Goal: Communication & Community: Participate in discussion

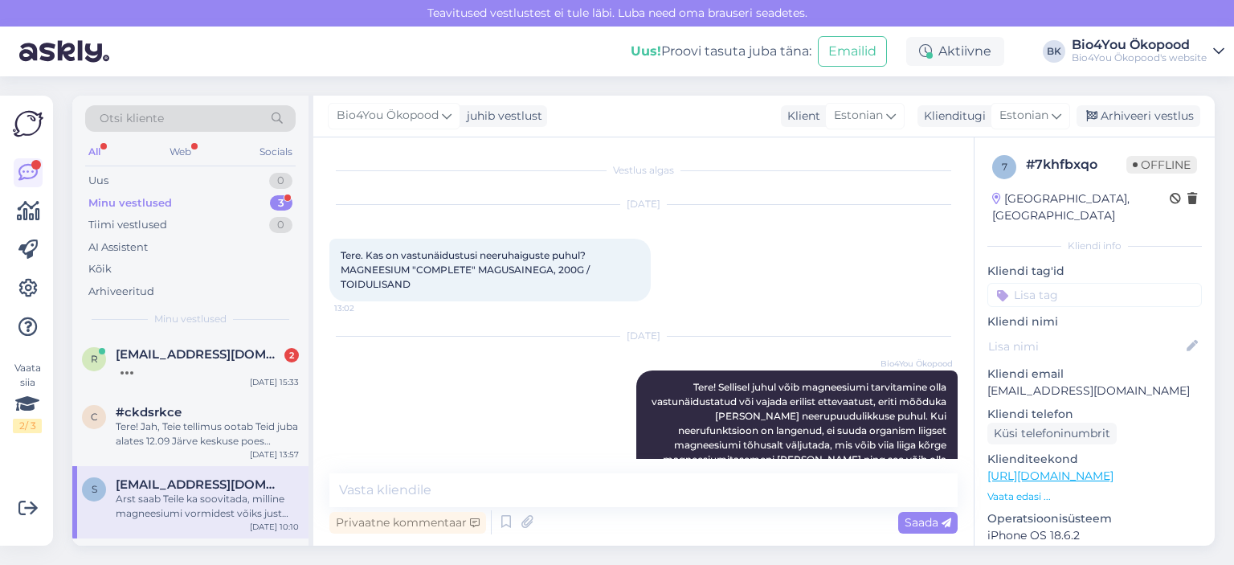
click at [153, 199] on div "Minu vestlused" at bounding box center [130, 203] width 84 height 16
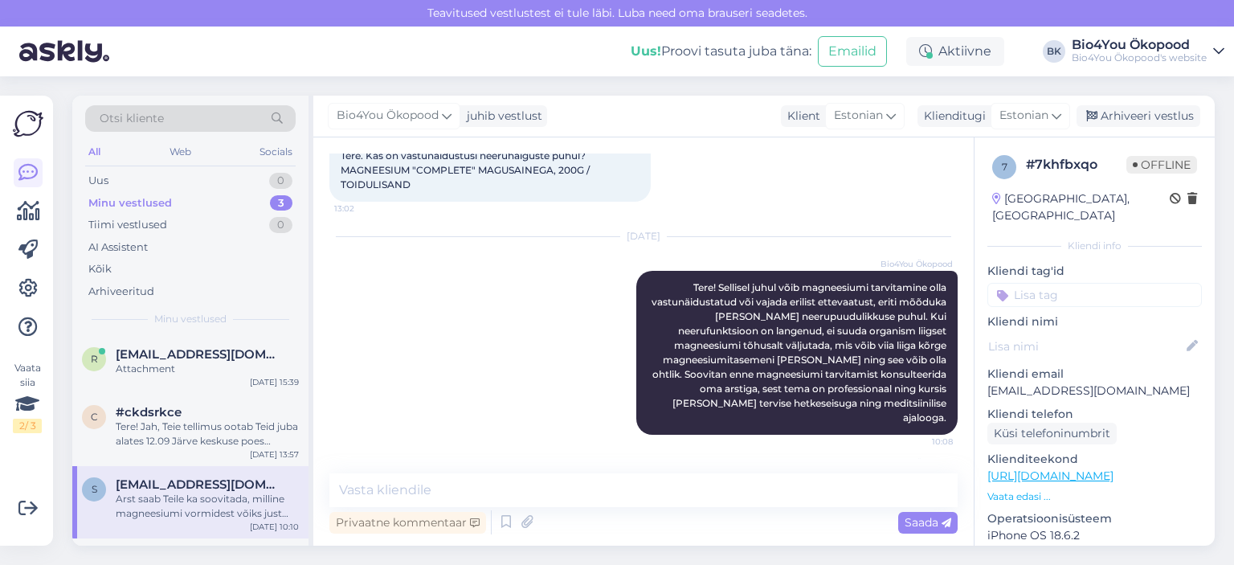
scroll to position [206, 0]
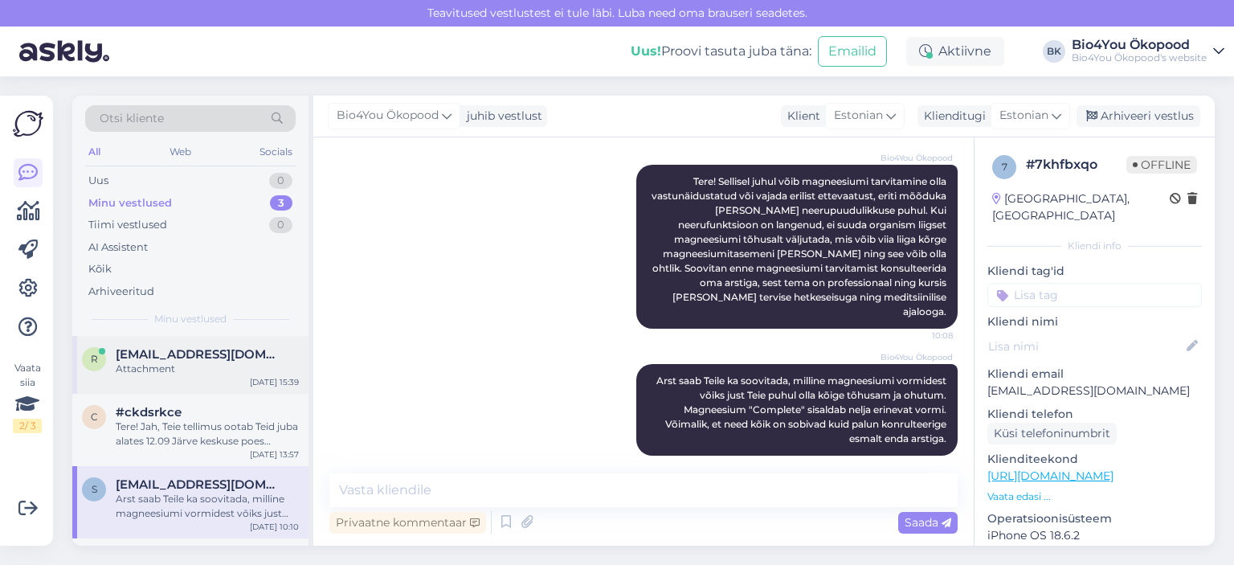
click at [190, 372] on div "Attachment" at bounding box center [207, 369] width 183 height 14
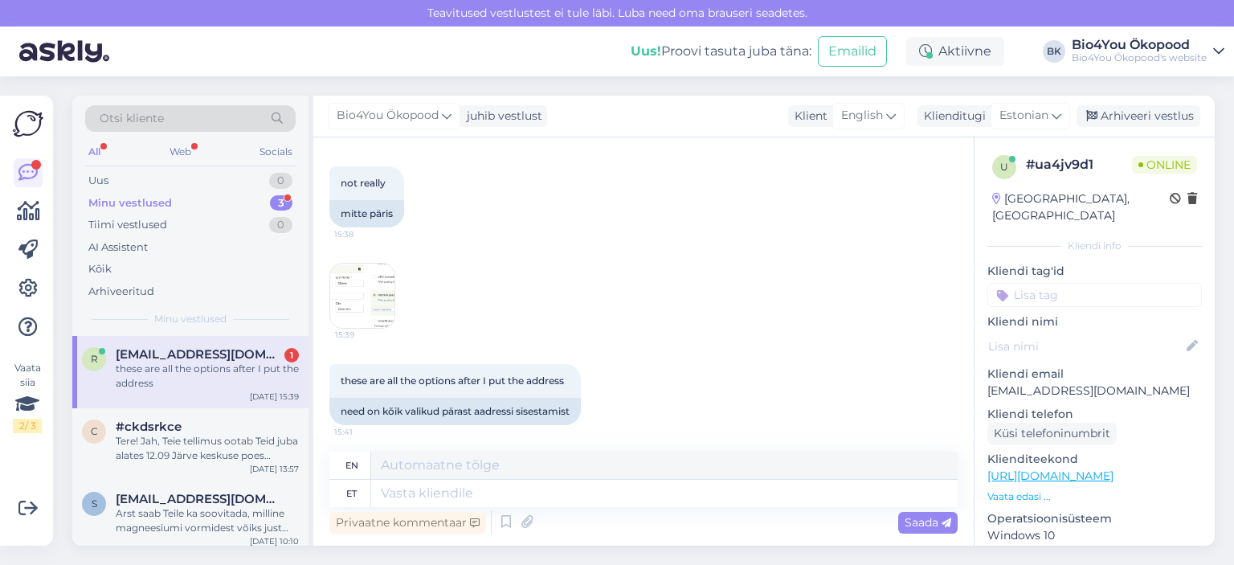
scroll to position [341, 0]
click at [368, 294] on img at bounding box center [362, 292] width 64 height 64
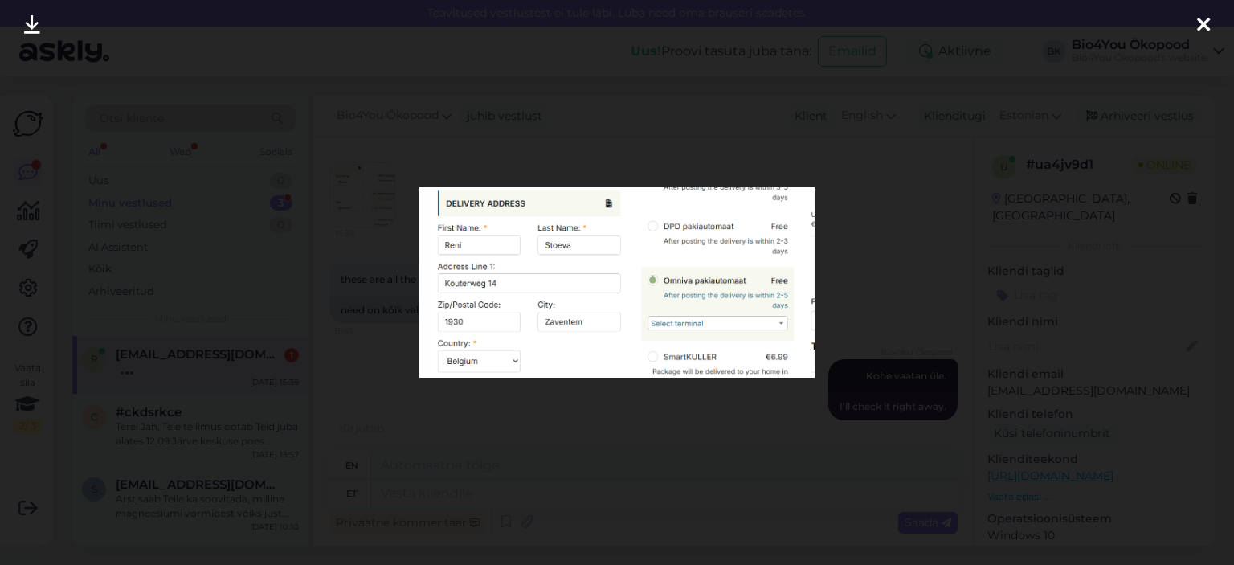
scroll to position [535, 0]
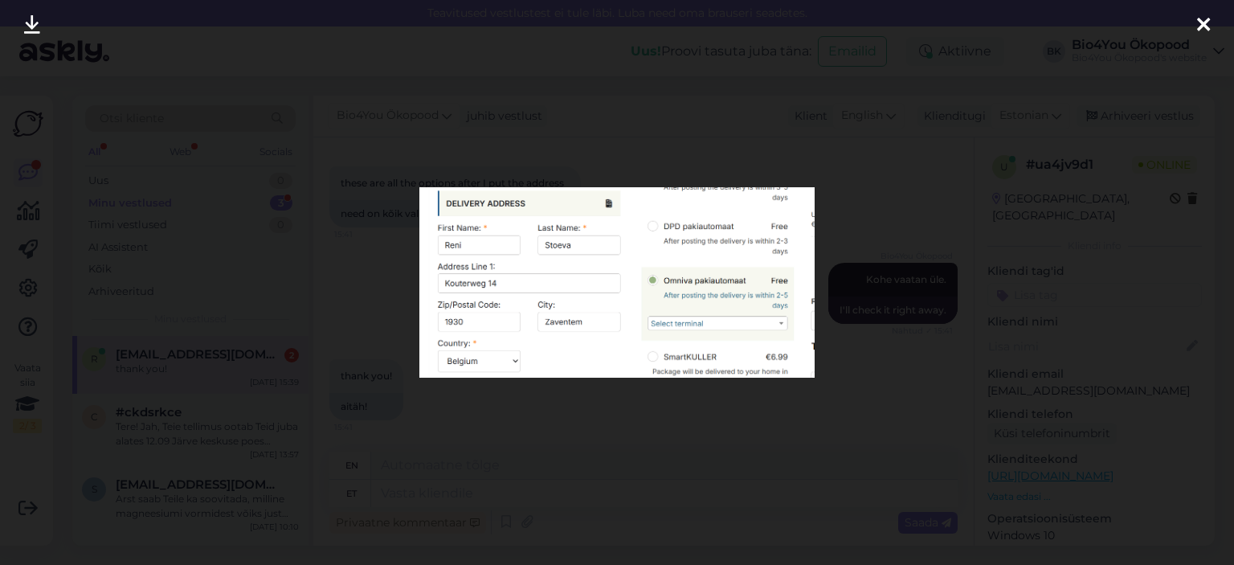
click at [718, 135] on div at bounding box center [617, 282] width 1234 height 565
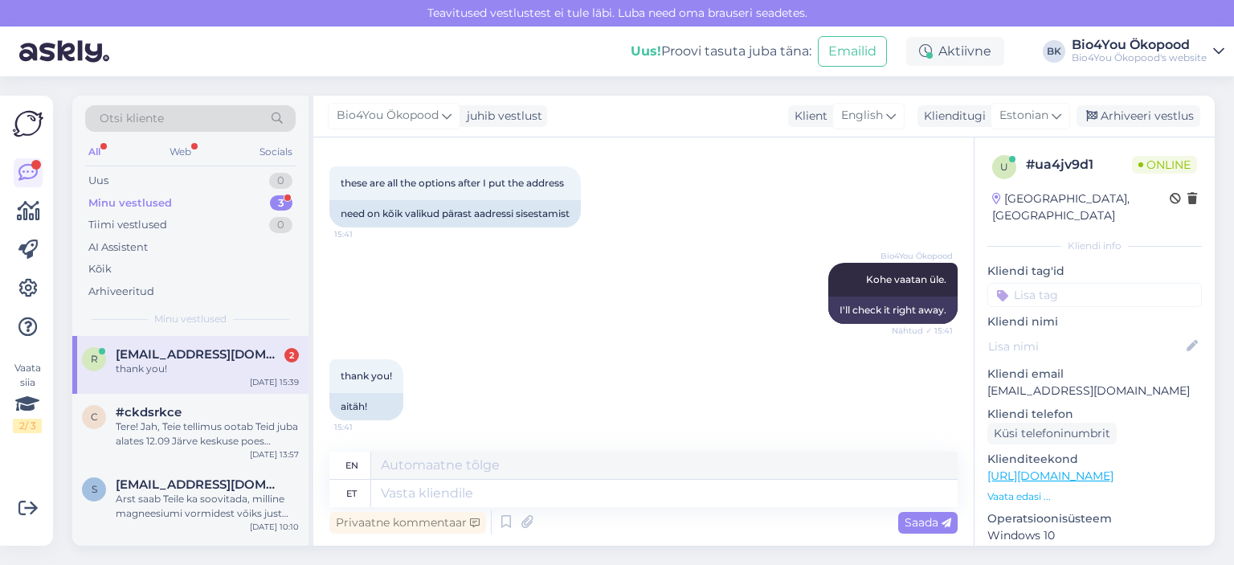
click at [146, 208] on div "Minu vestlused" at bounding box center [130, 203] width 84 height 16
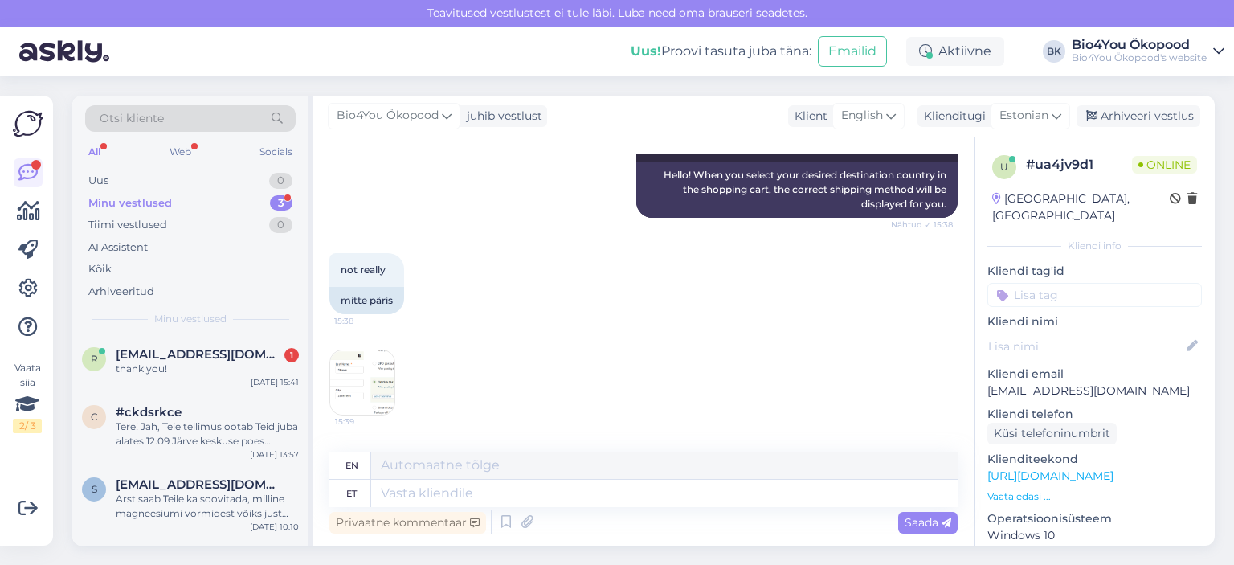
scroll to position [213, 0]
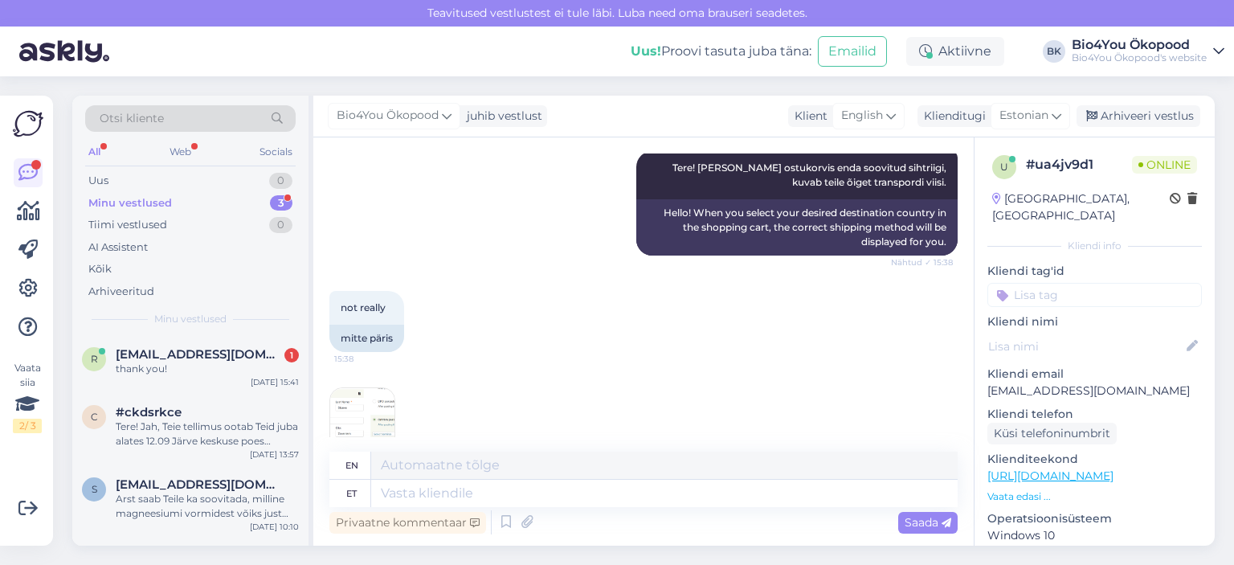
click at [361, 400] on img at bounding box center [362, 420] width 64 height 64
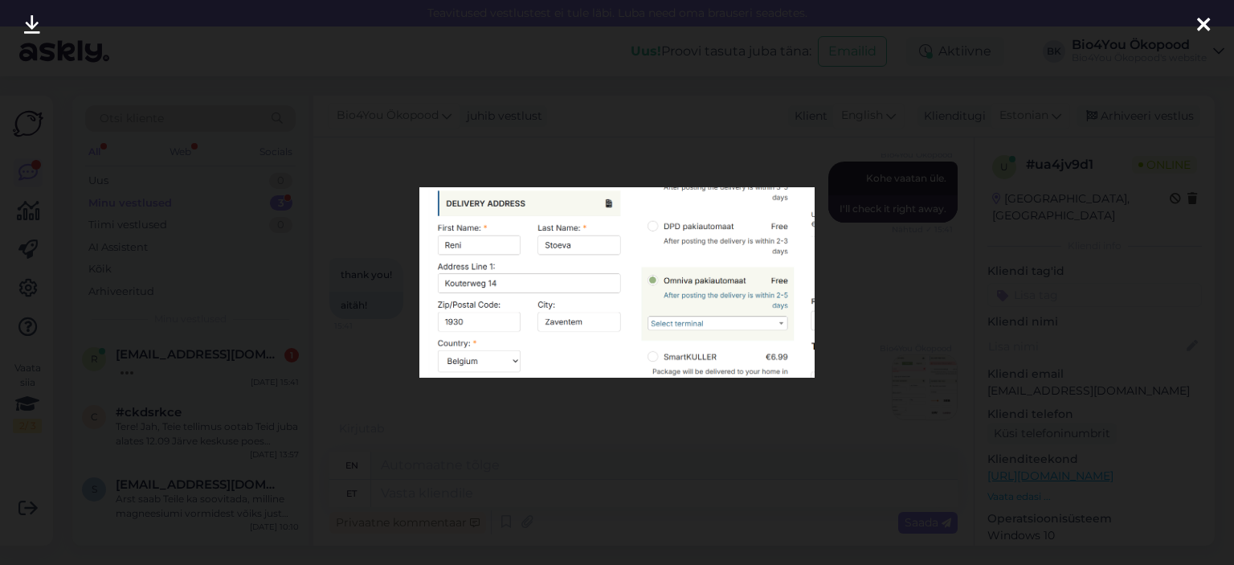
scroll to position [762, 0]
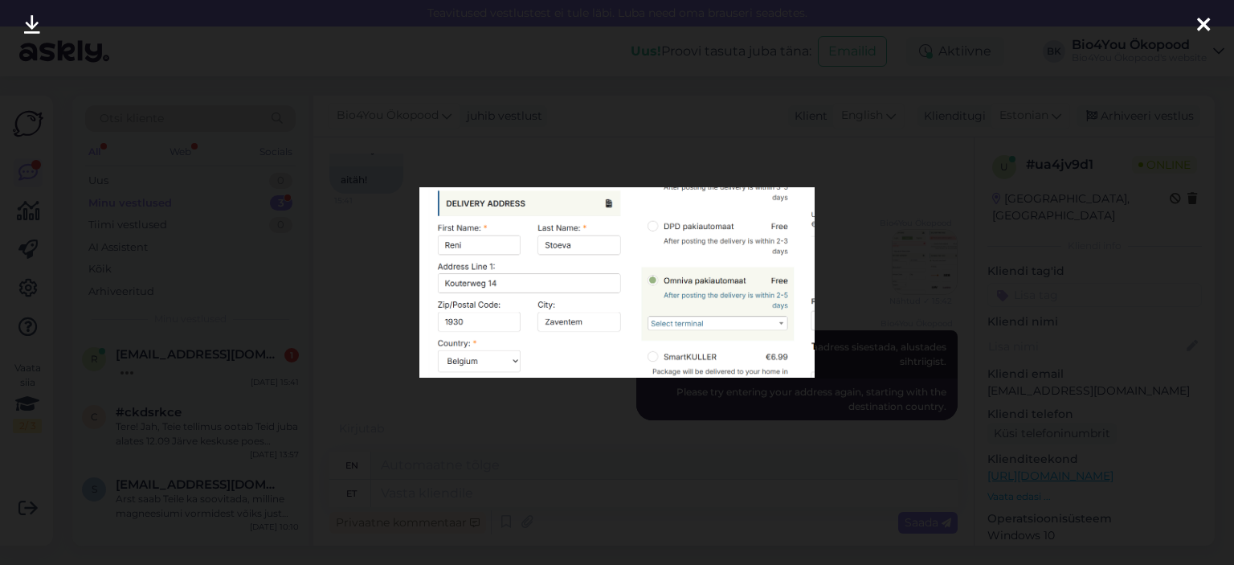
click at [1212, 23] on div at bounding box center [1203, 25] width 32 height 51
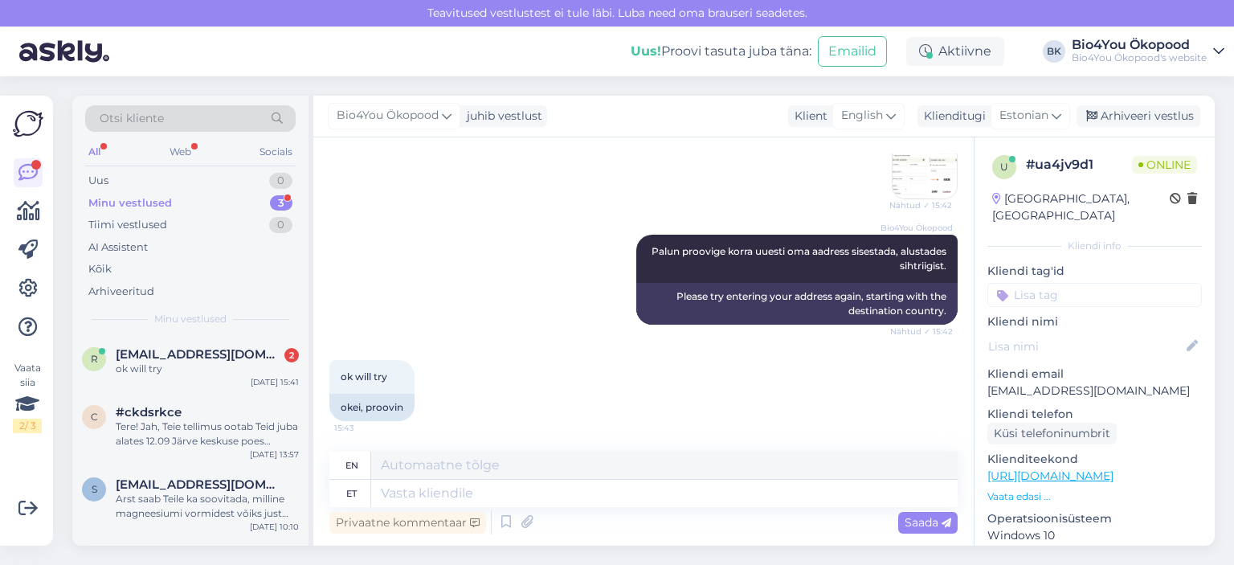
scroll to position [777, 0]
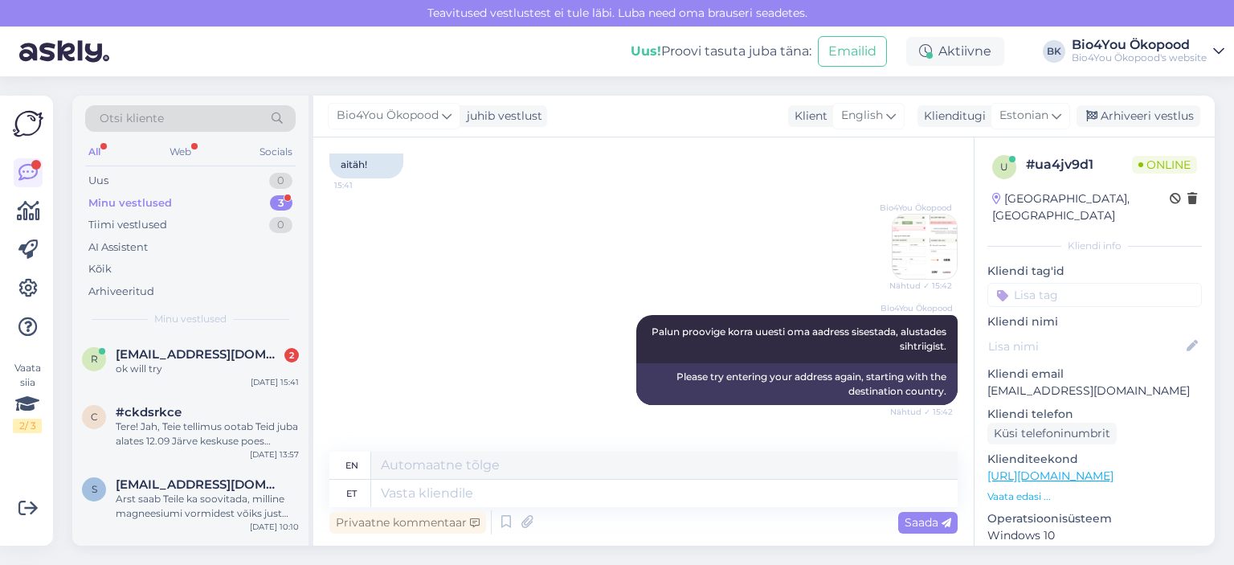
click at [896, 240] on img at bounding box center [925, 247] width 64 height 64
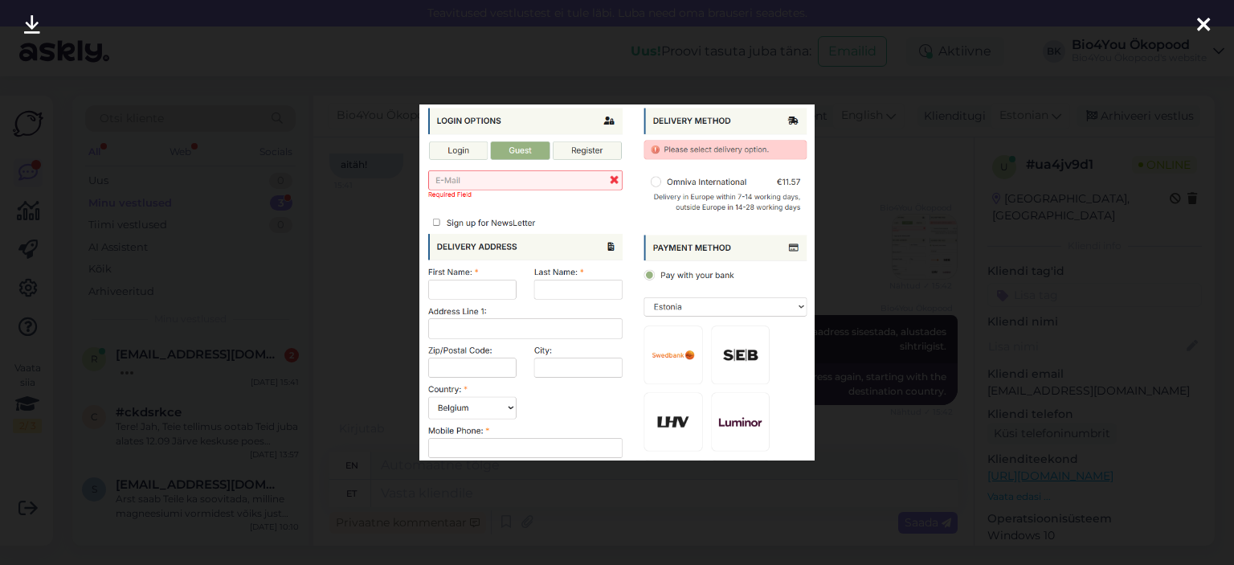
click at [1204, 26] on icon at bounding box center [1203, 25] width 13 height 21
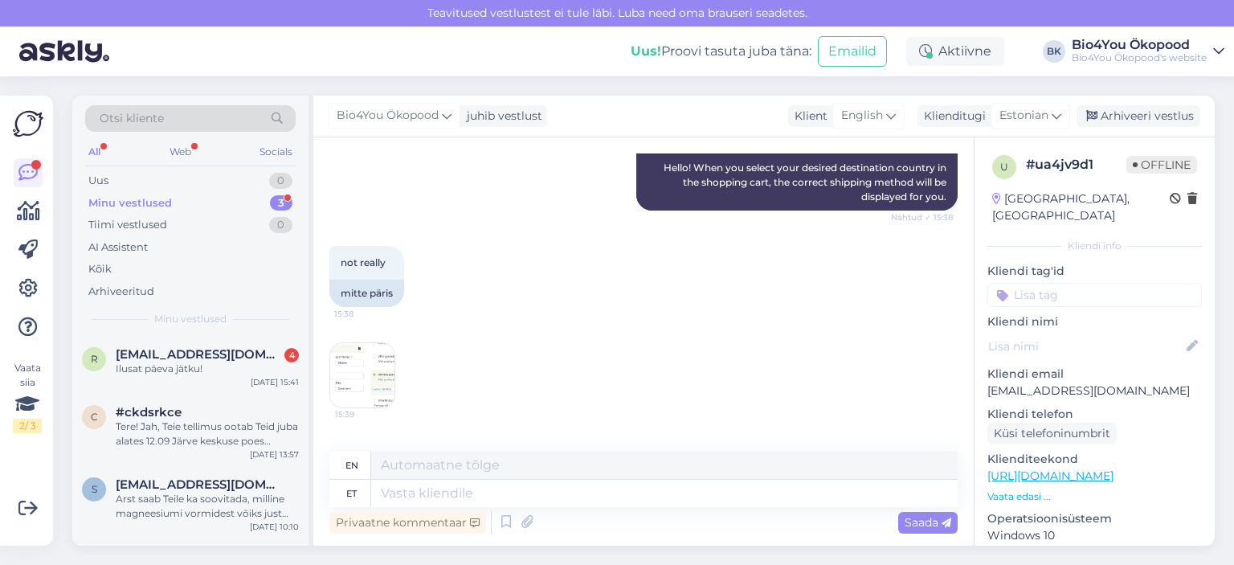
scroll to position [402, 0]
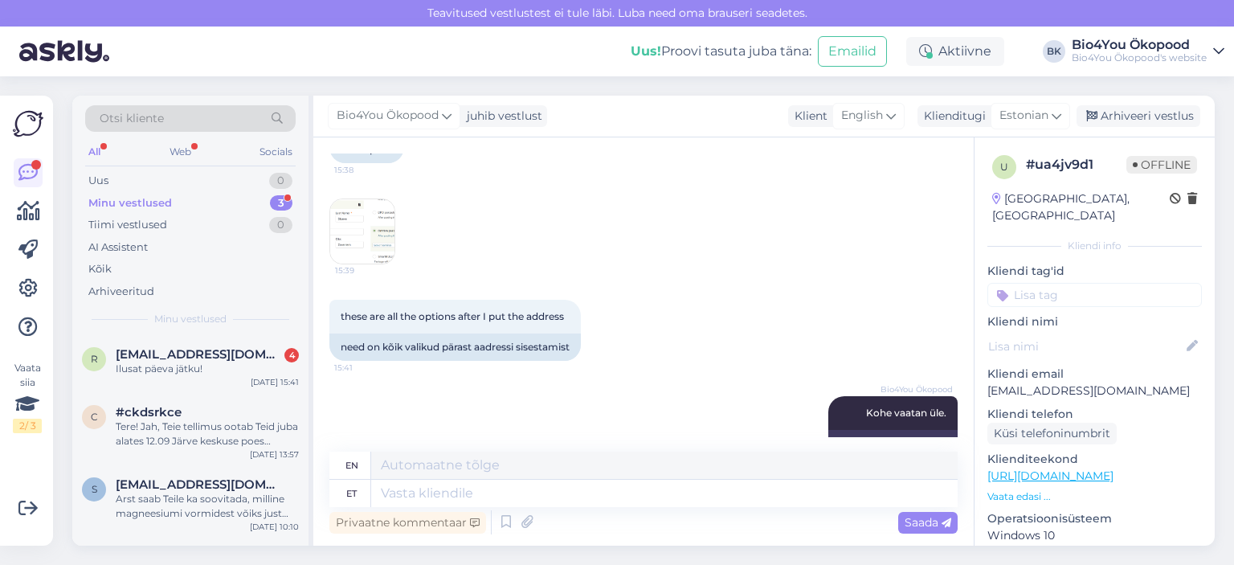
click at [369, 234] on img at bounding box center [362, 231] width 64 height 64
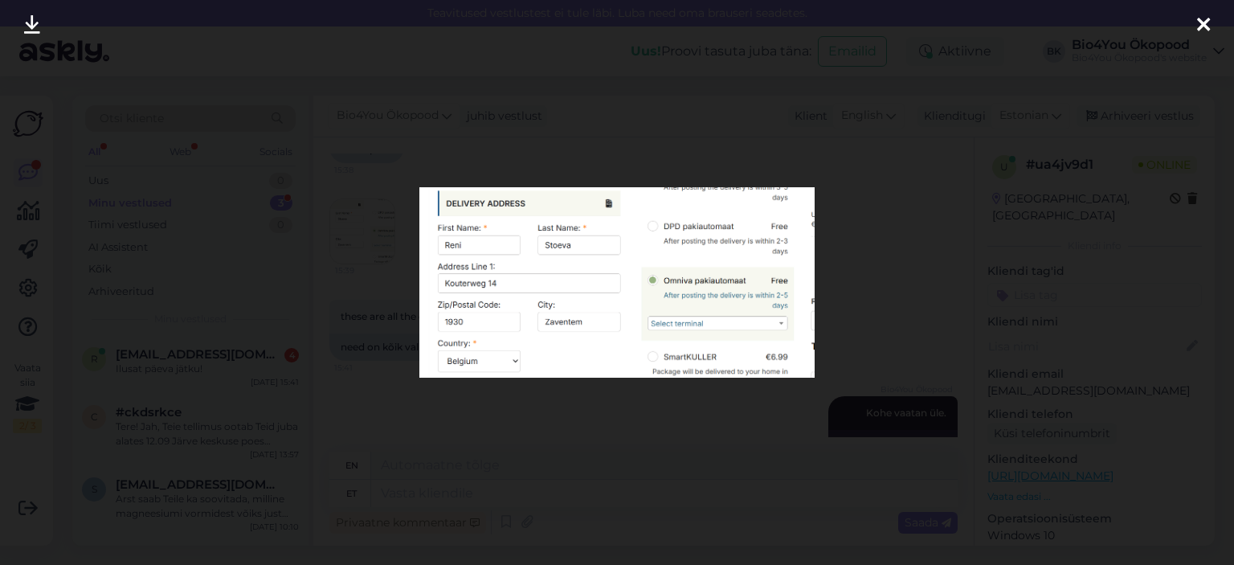
click at [1204, 28] on icon at bounding box center [1203, 25] width 13 height 21
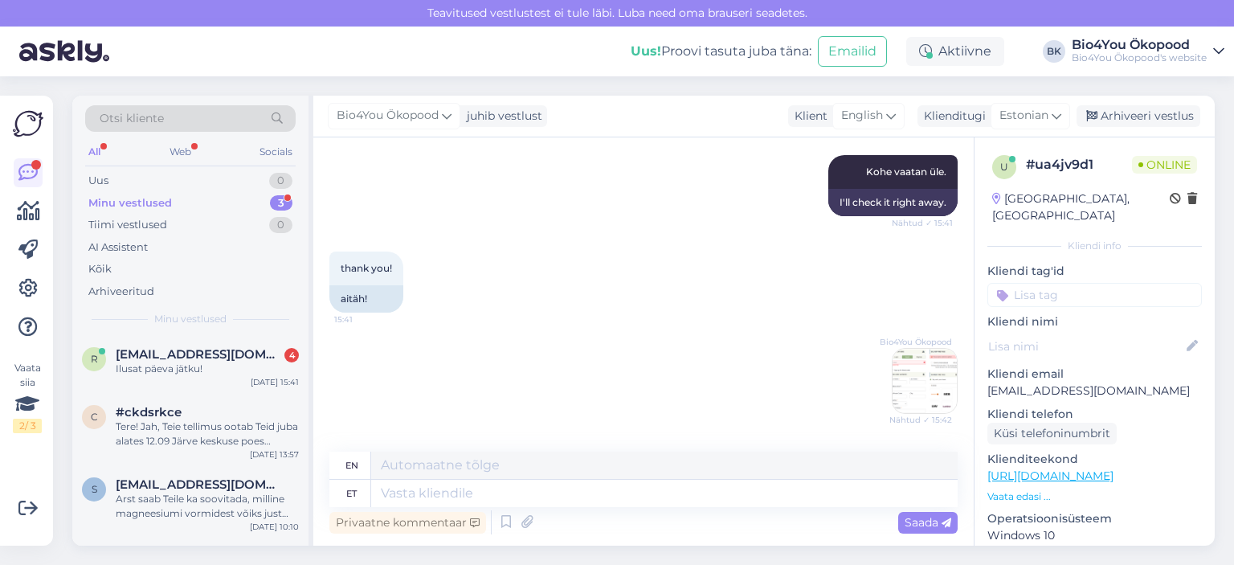
scroll to position [803, 0]
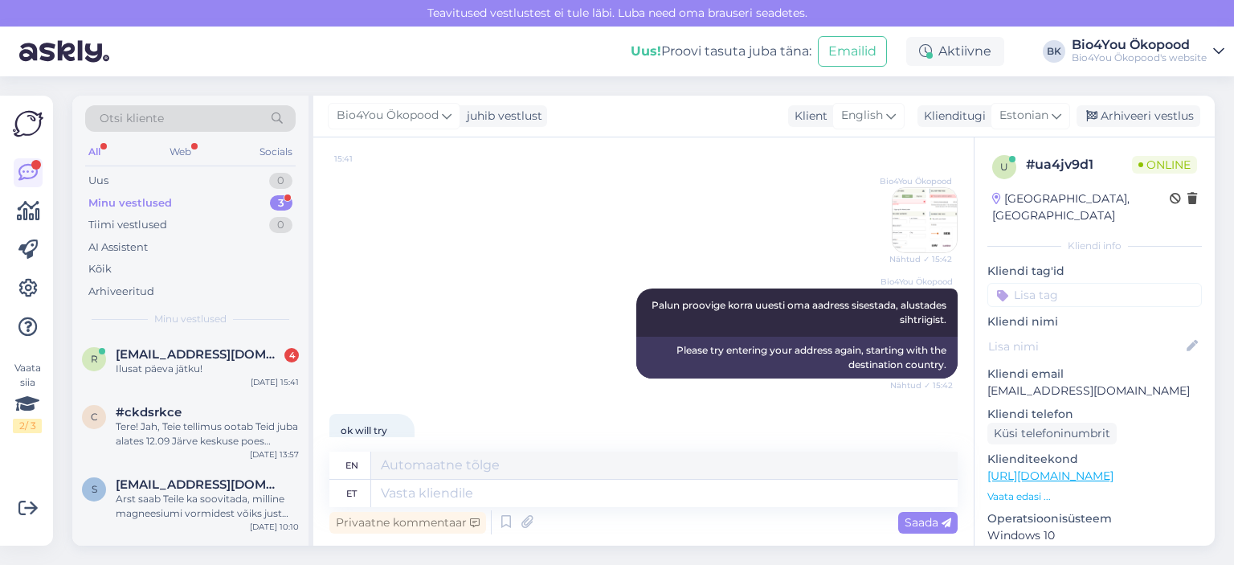
click at [923, 224] on img at bounding box center [925, 220] width 64 height 64
